Goal: Task Accomplishment & Management: Complete application form

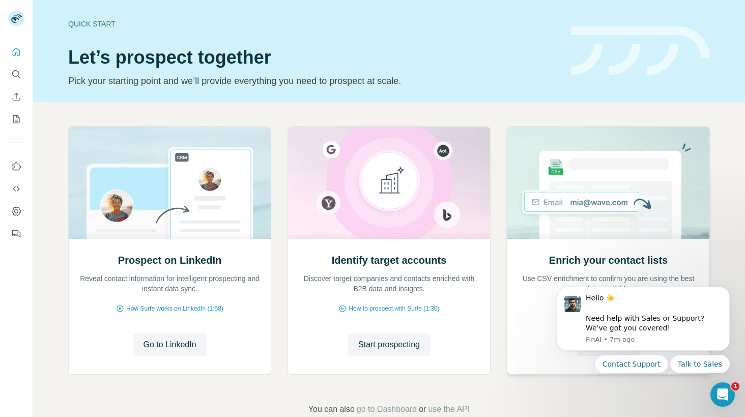
click at [698, 160] on img at bounding box center [608, 183] width 203 height 112
